Goal: Task Accomplishment & Management: Manage account settings

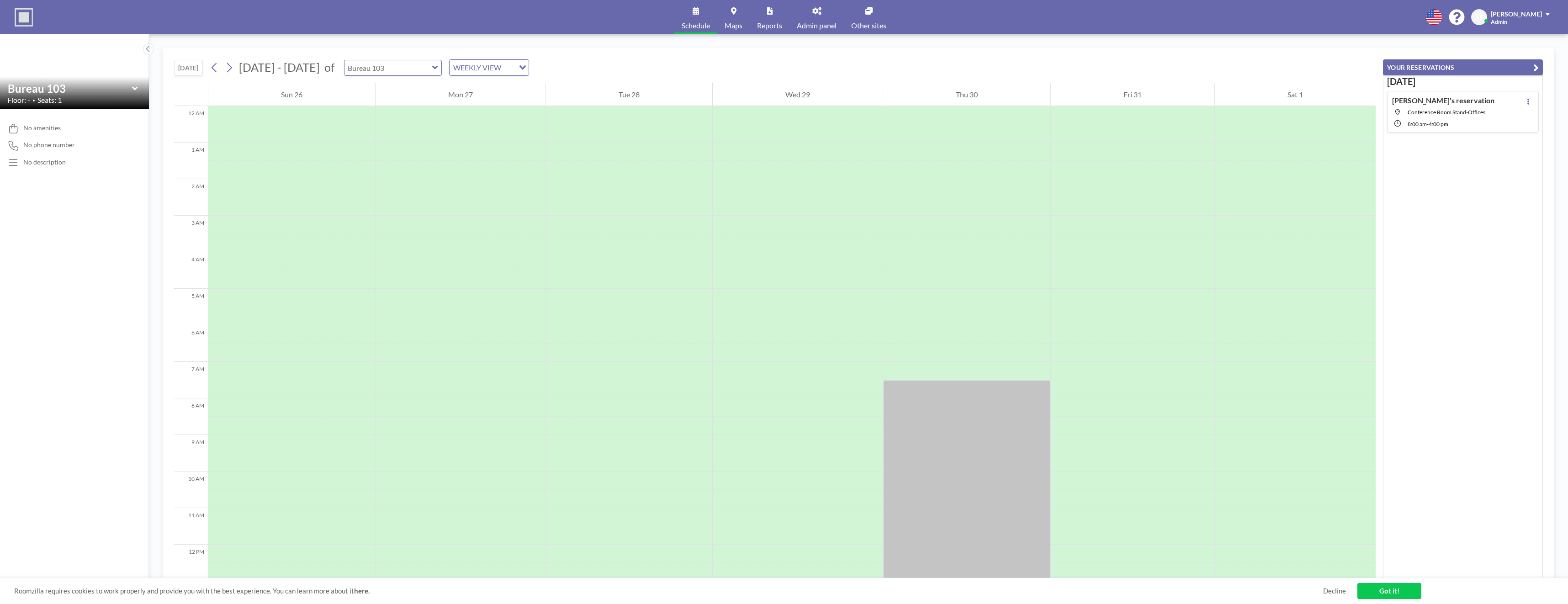
click at [372, 69] on input "text" at bounding box center [388, 67] width 88 height 15
type input "Conference Room Stand-Offices"
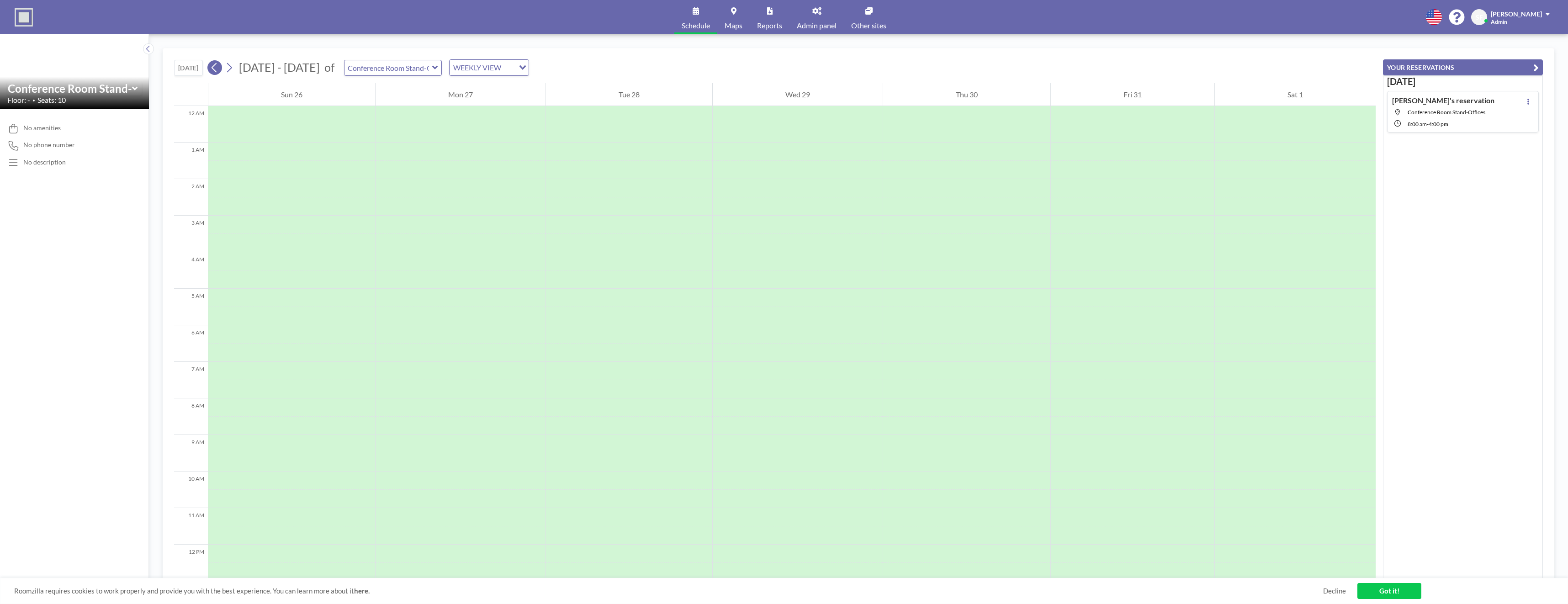
click at [213, 74] on icon at bounding box center [214, 67] width 9 height 13
click at [229, 66] on icon at bounding box center [229, 67] width 9 height 13
click at [217, 73] on icon at bounding box center [214, 67] width 9 height 13
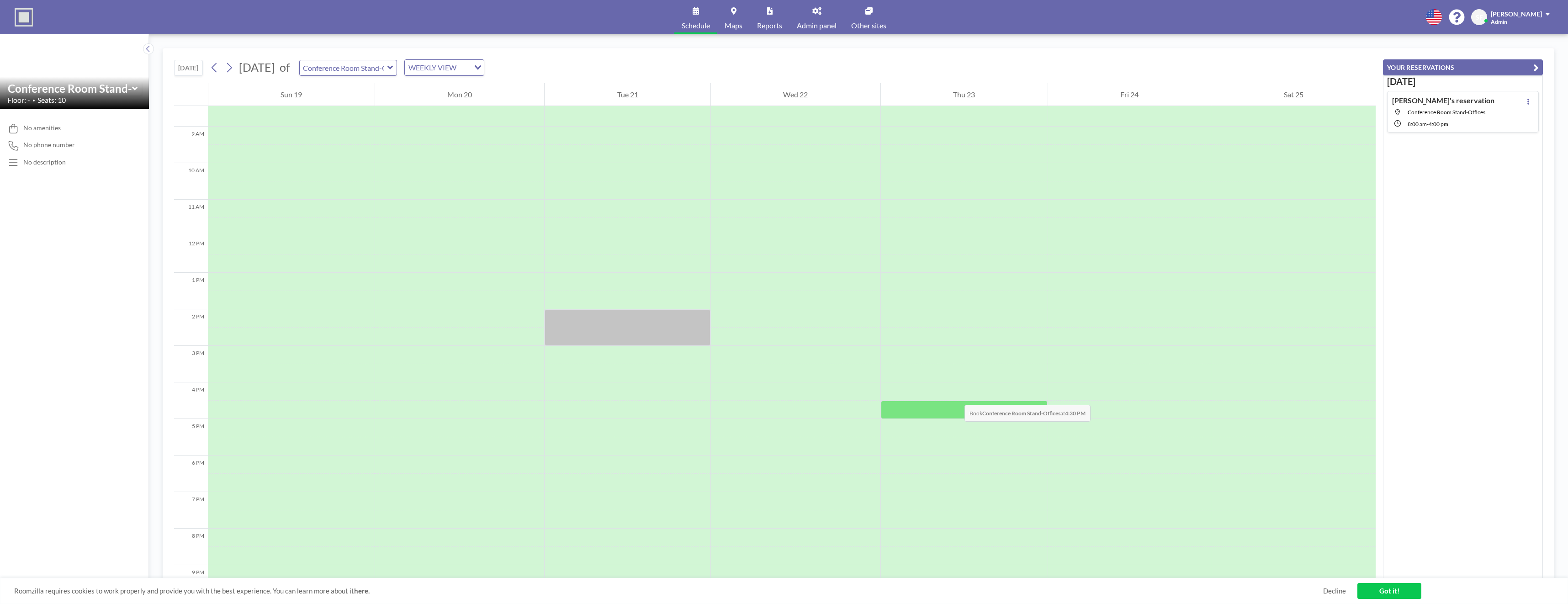
scroll to position [320, 0]
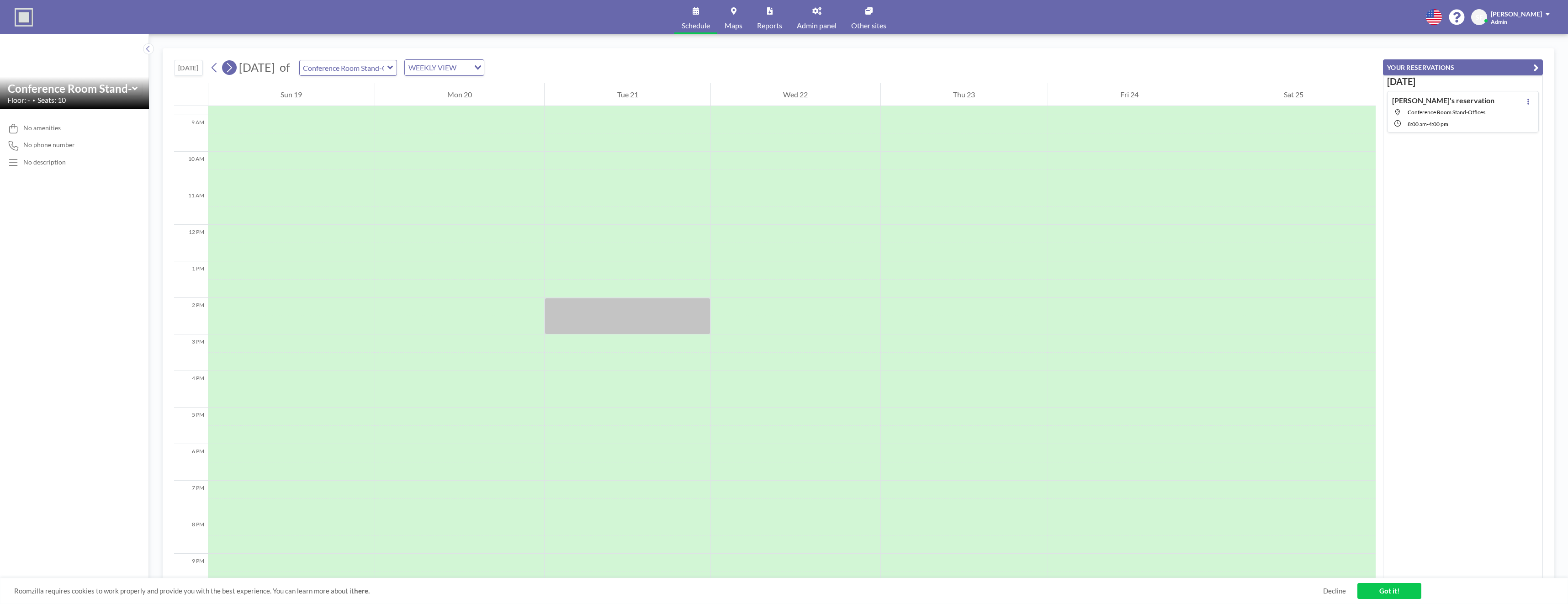
click at [229, 70] on icon at bounding box center [229, 67] width 9 height 13
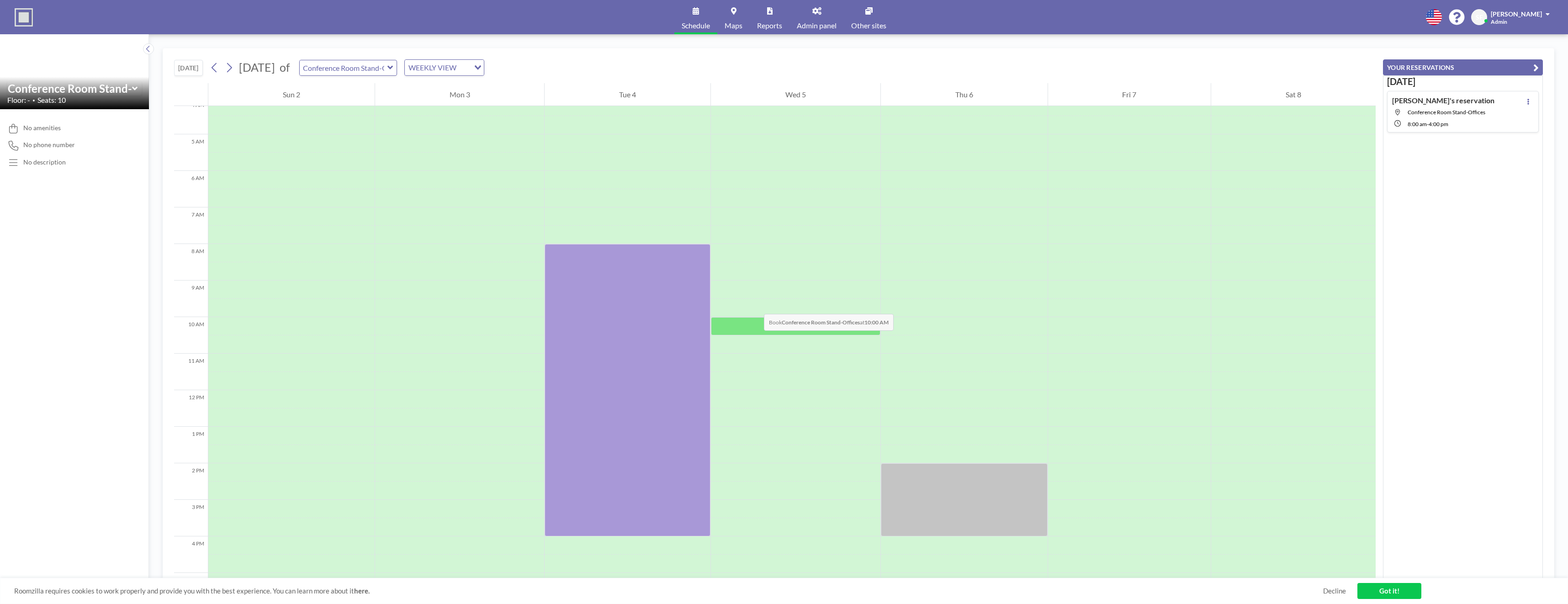
scroll to position [183, 0]
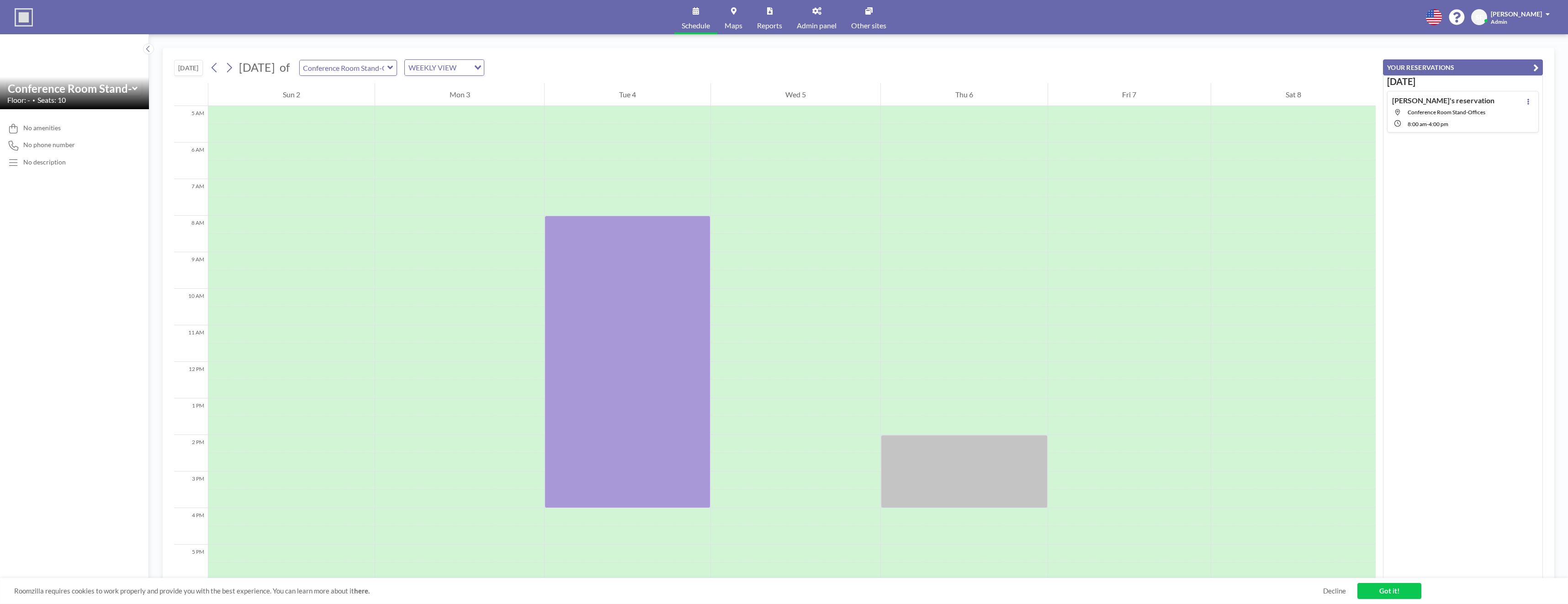
click at [398, 70] on div "Conference Room Stand-Offices" at bounding box center [348, 67] width 99 height 16
click at [393, 67] on icon at bounding box center [390, 67] width 6 height 4
type input "Bureau 103"
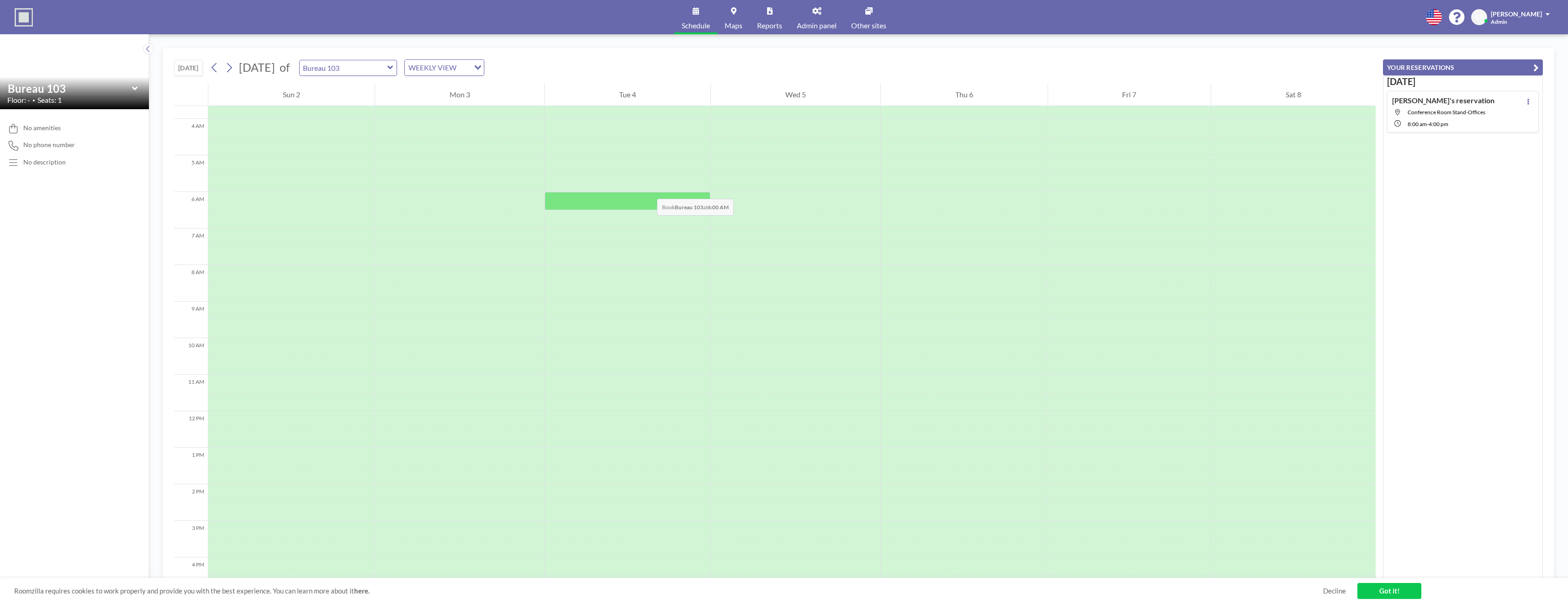
scroll to position [137, 0]
click at [632, 235] on div at bounding box center [627, 234] width 166 height 18
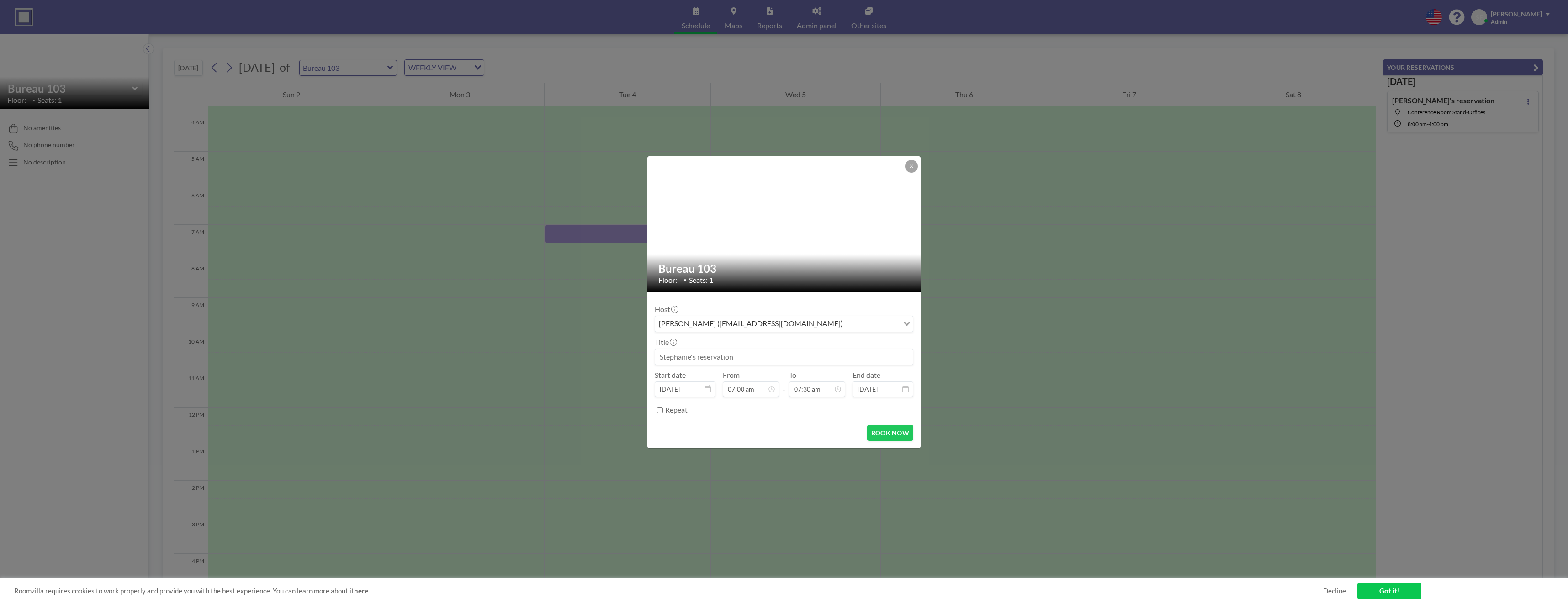
click at [632, 235] on div "Bureau 103 Floor: - • Seats: 1 Host [PERSON_NAME] ([EMAIL_ADDRESS][DOMAIN_NAME]…" at bounding box center [784, 302] width 1568 height 604
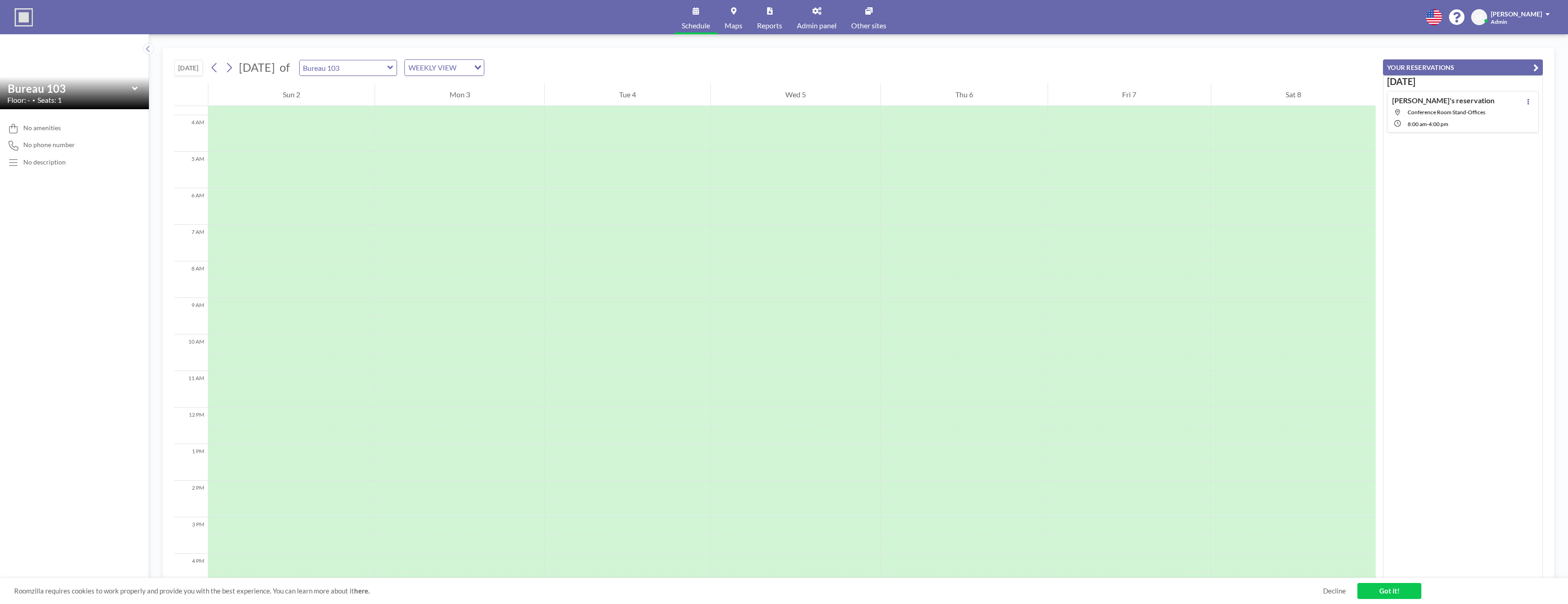
click at [632, 230] on div at bounding box center [627, 407] width 166 height 877
click at [632, 230] on div at bounding box center [627, 234] width 166 height 18
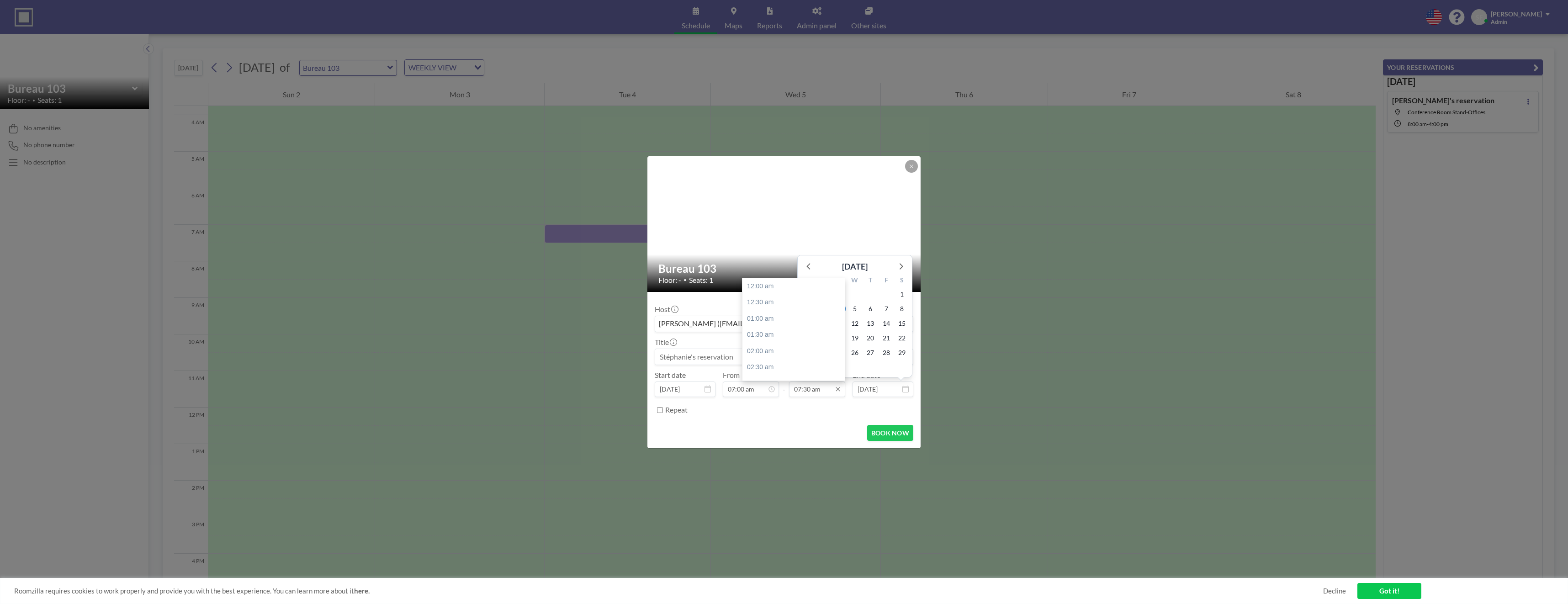
scroll to position [244, 0]
click at [819, 391] on input "07:30 am" at bounding box center [817, 389] width 56 height 16
drag, startPoint x: 824, startPoint y: 390, endPoint x: 749, endPoint y: 384, distance: 75.2
click at [749, 384] on div "Start date [DATE] From 07:00 am 12:00 am 12:30 am 01:00 am 01:30 am 02:00 am 02…" at bounding box center [783, 384] width 259 height 26
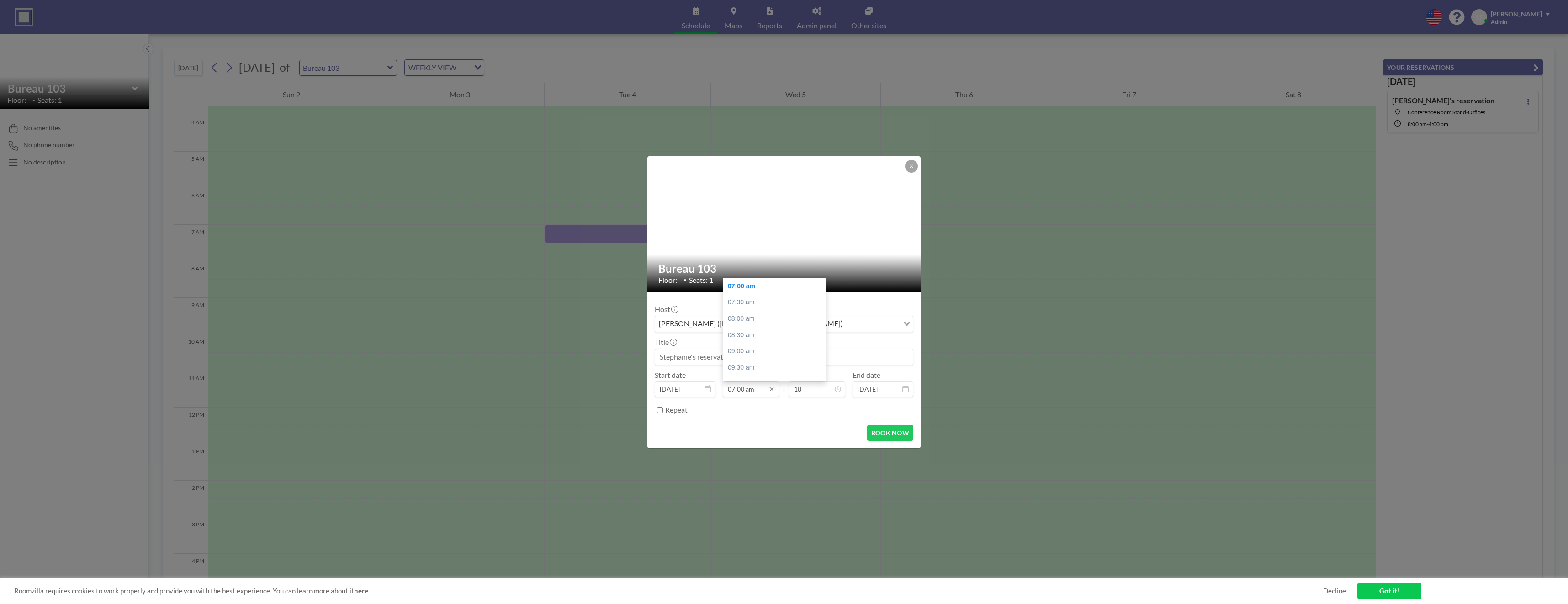
type input "1"
type input "07:30 am"
click at [760, 344] on div "06:30 pm" at bounding box center [776, 340] width 107 height 16
type input "06:30 pm"
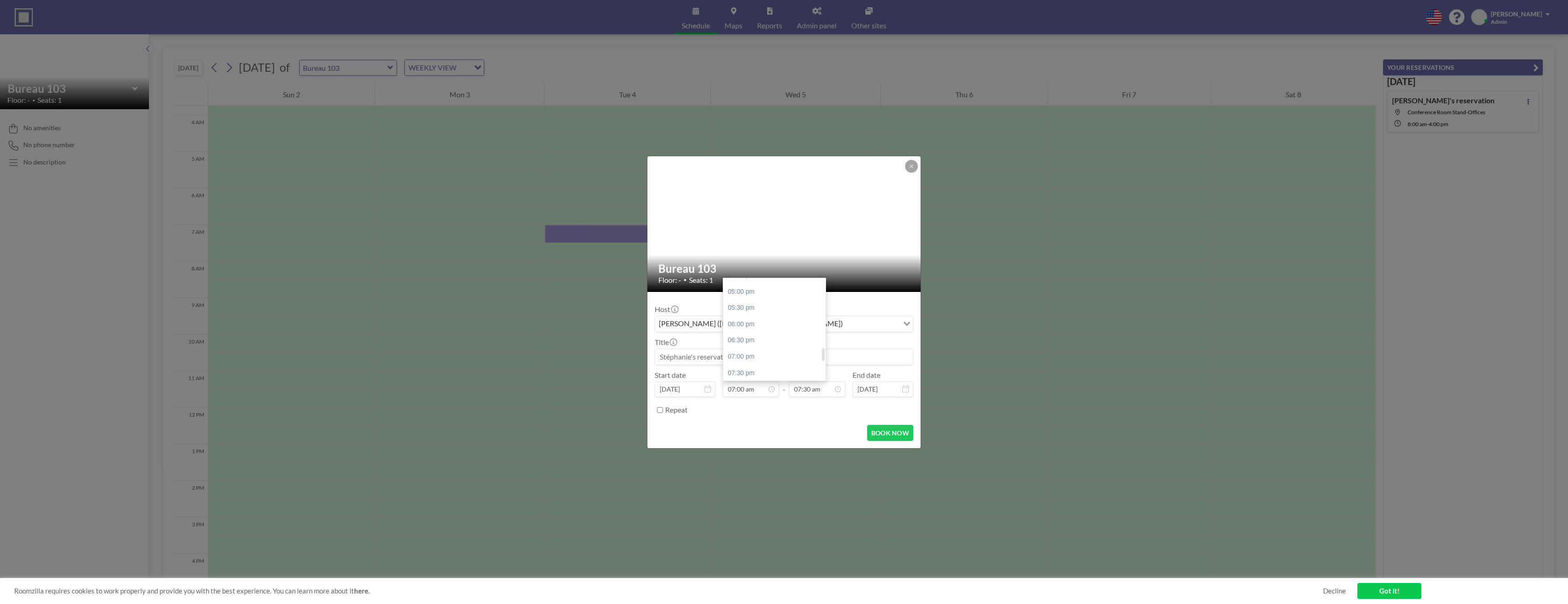
type input "07:00 pm"
click at [887, 435] on button "BOOK NOW" at bounding box center [890, 432] width 46 height 16
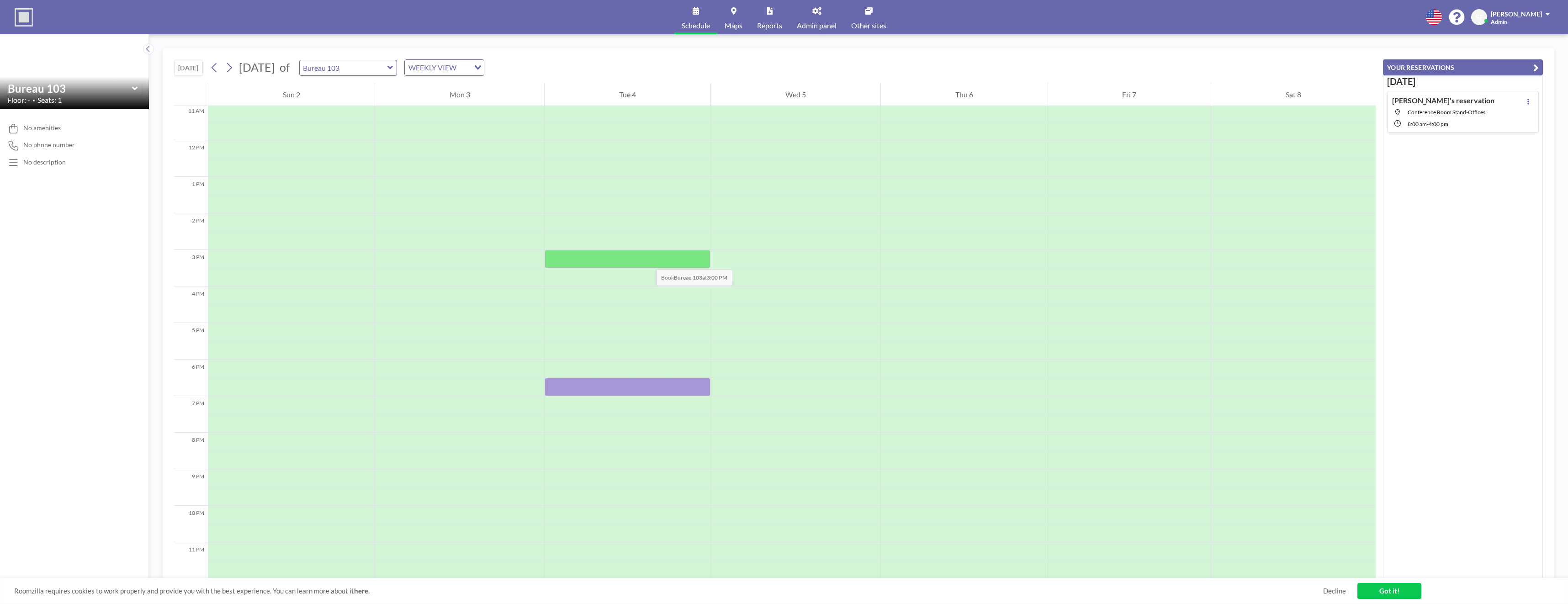
scroll to position [409, 0]
click at [640, 382] on div at bounding box center [627, 387] width 166 height 18
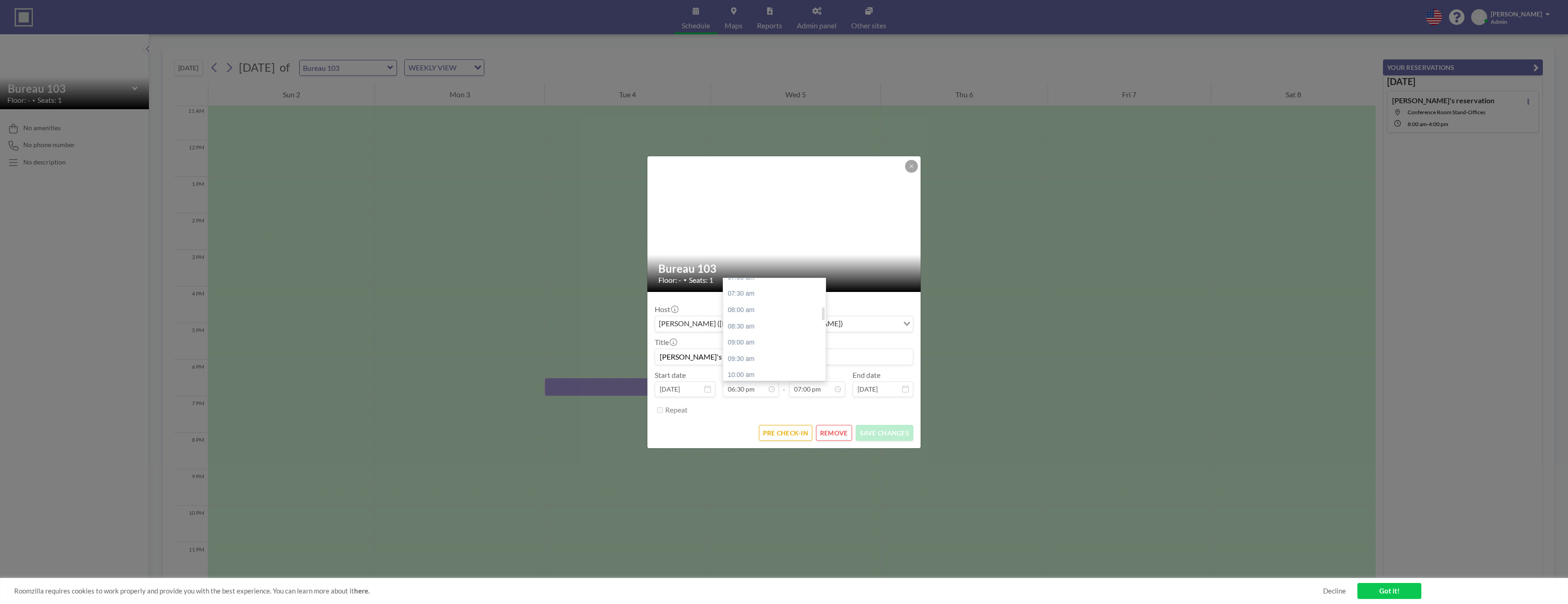
scroll to position [191, 0]
click at [747, 327] on div "07:00 am" at bounding box center [776, 323] width 107 height 16
type input "07:00 am"
click at [883, 436] on button "SAVE CHANGES" at bounding box center [884, 432] width 57 height 16
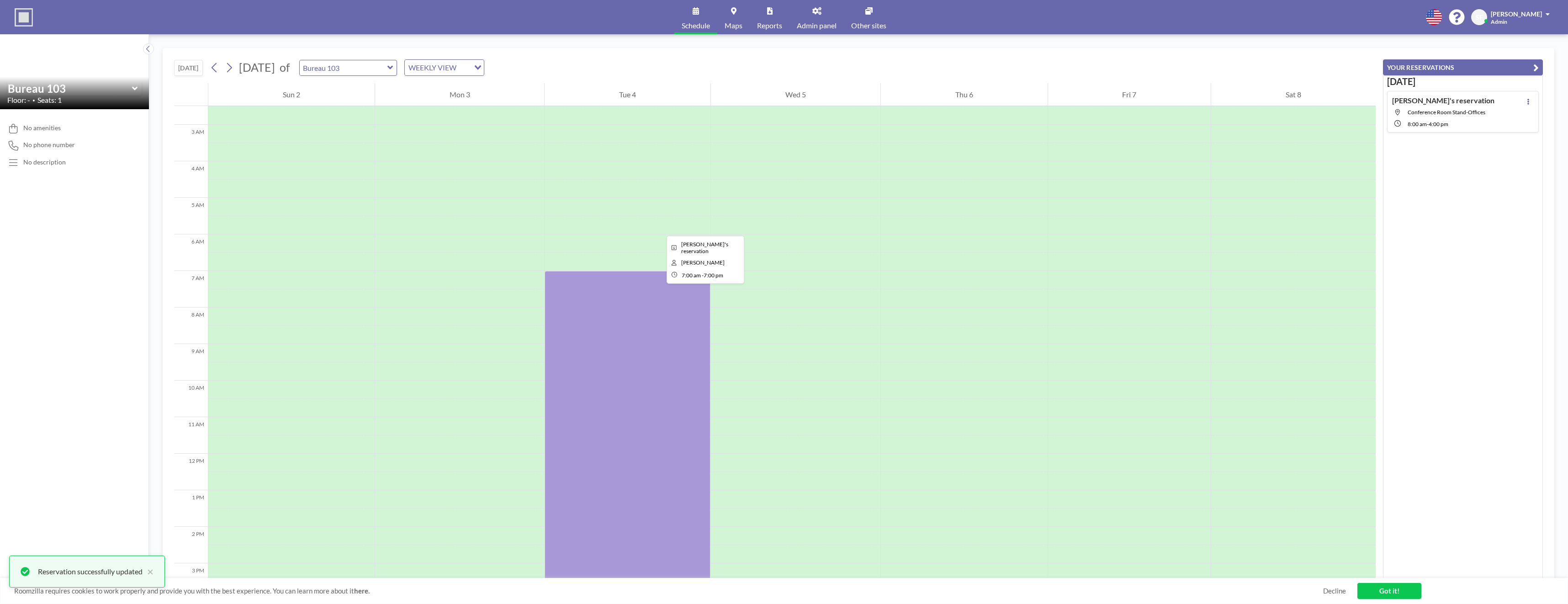
scroll to position [89, 0]
